Goal: Navigation & Orientation: Find specific page/section

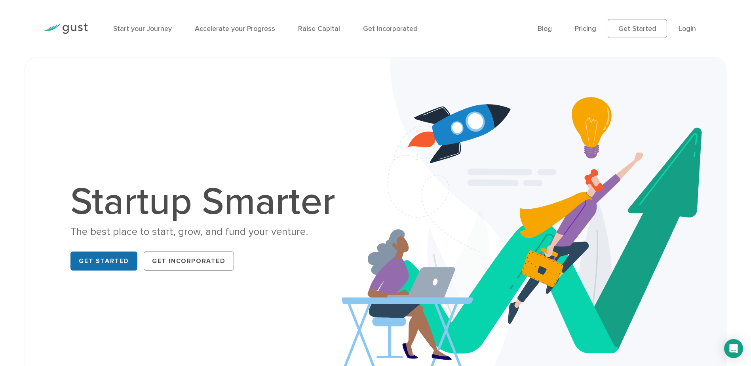
click at [110, 265] on link "Get Started" at bounding box center [103, 260] width 67 height 19
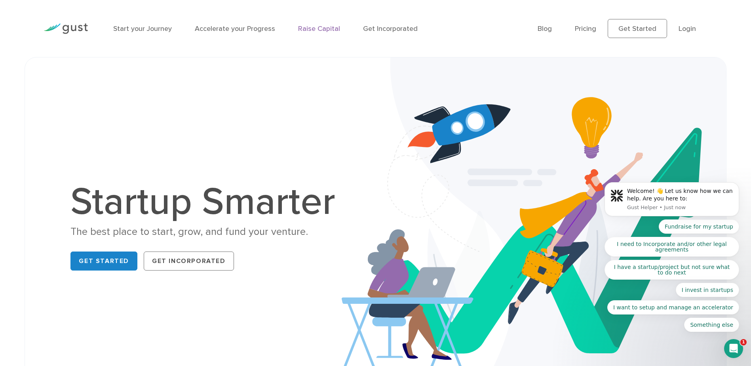
click at [310, 29] on link "Raise Capital" at bounding box center [319, 29] width 42 height 8
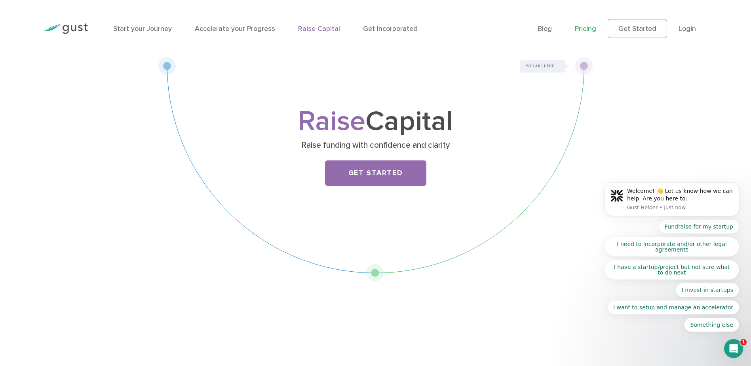
click at [583, 27] on link "Pricing" at bounding box center [585, 29] width 21 height 8
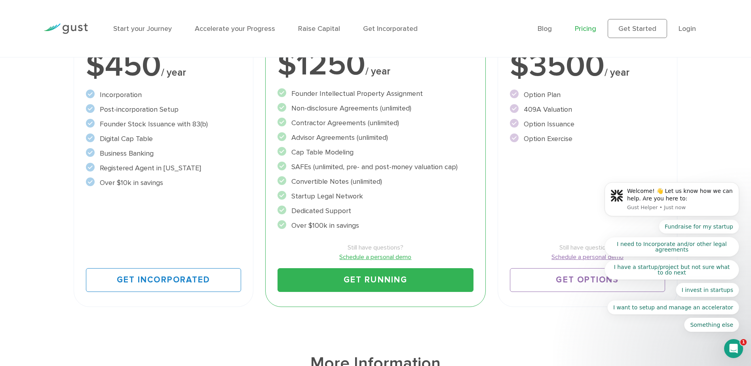
scroll to position [198, 0]
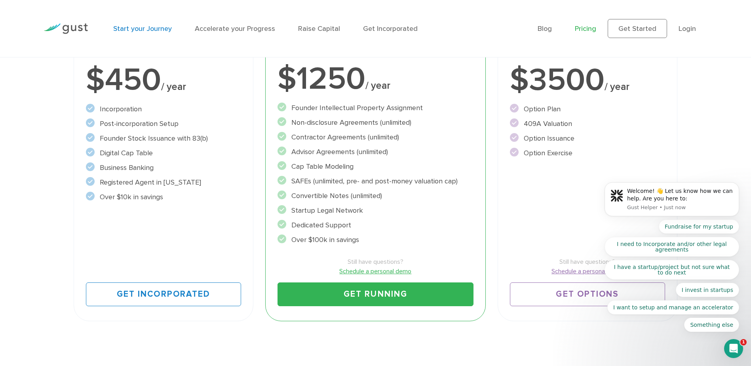
click at [144, 29] on link "Start your Journey" at bounding box center [142, 29] width 59 height 8
